Goal: Check status: Check status

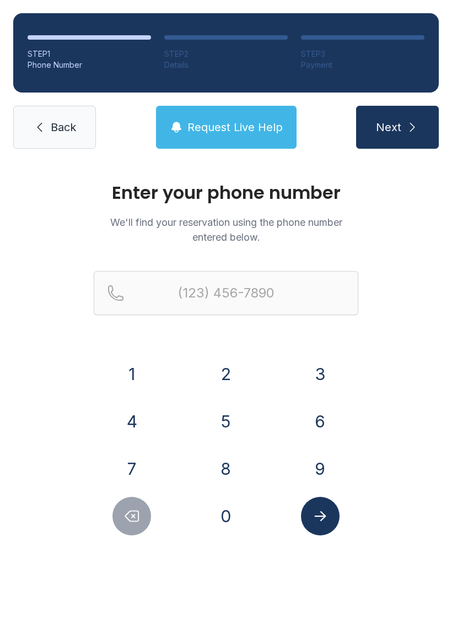
click at [314, 420] on button "6" at bounding box center [320, 421] width 39 height 39
click at [138, 459] on button "7" at bounding box center [131, 469] width 39 height 39
click at [227, 463] on button "8" at bounding box center [226, 469] width 39 height 39
click at [132, 465] on button "7" at bounding box center [131, 469] width 39 height 39
click at [326, 417] on button "6" at bounding box center [320, 421] width 39 height 39
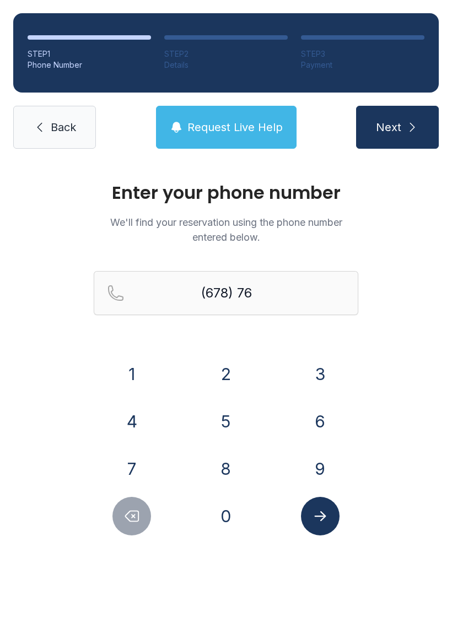
click at [134, 420] on button "4" at bounding box center [131, 421] width 39 height 39
click at [229, 365] on button "2" at bounding box center [226, 374] width 39 height 39
click at [324, 471] on button "9" at bounding box center [320, 469] width 39 height 39
click at [138, 371] on button "1" at bounding box center [131, 374] width 39 height 39
click at [133, 465] on button "7" at bounding box center [131, 469] width 39 height 39
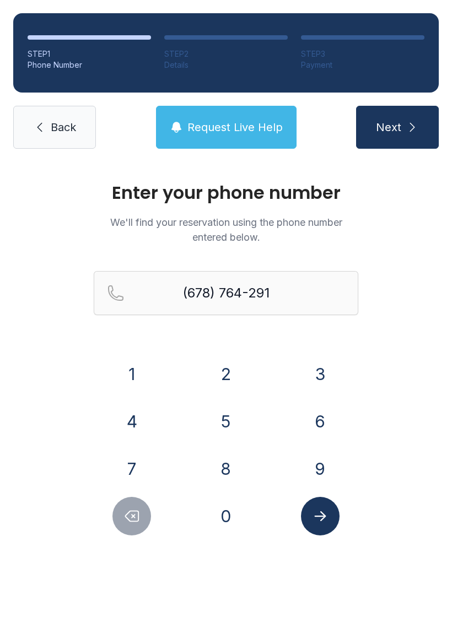
type input "[PHONE_NUMBER]"
click at [401, 117] on button "Next" at bounding box center [397, 127] width 83 height 43
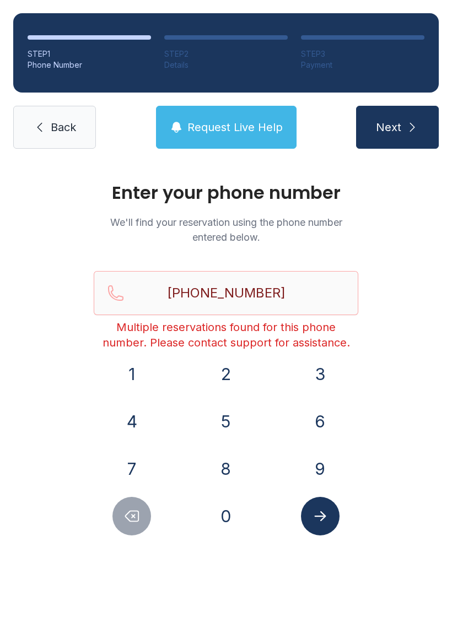
click at [394, 122] on span "Next" at bounding box center [388, 127] width 25 height 15
